Goal: Task Accomplishment & Management: Manage account settings

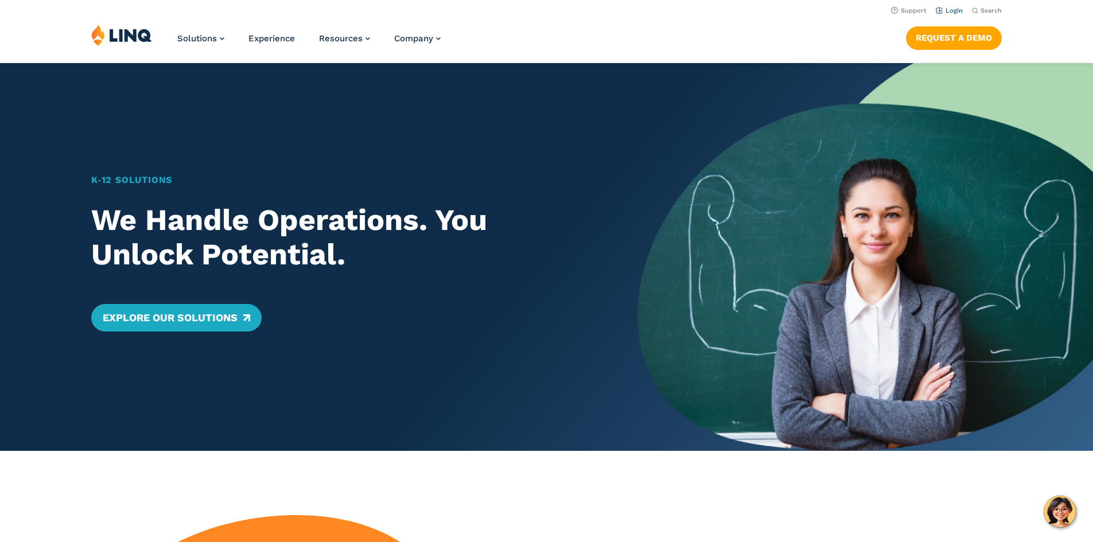
click at [949, 11] on link "Login" at bounding box center [949, 10] width 27 height 7
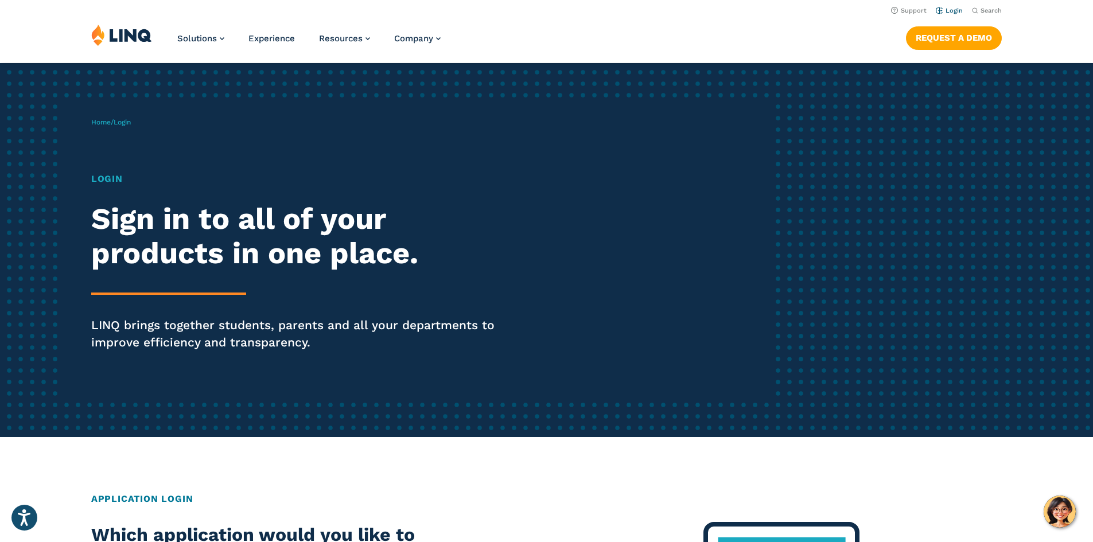
click at [952, 9] on link "Login" at bounding box center [949, 10] width 27 height 7
